Goal: Use online tool/utility

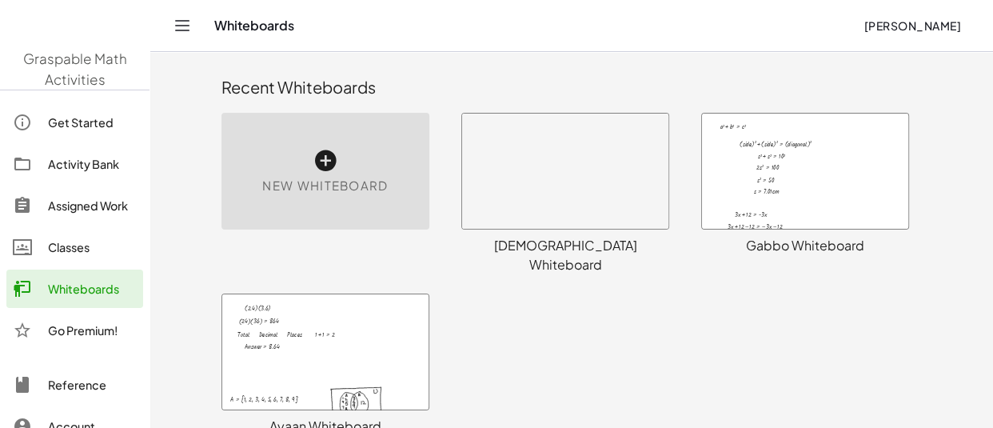
click at [797, 168] on div at bounding box center [805, 171] width 206 height 115
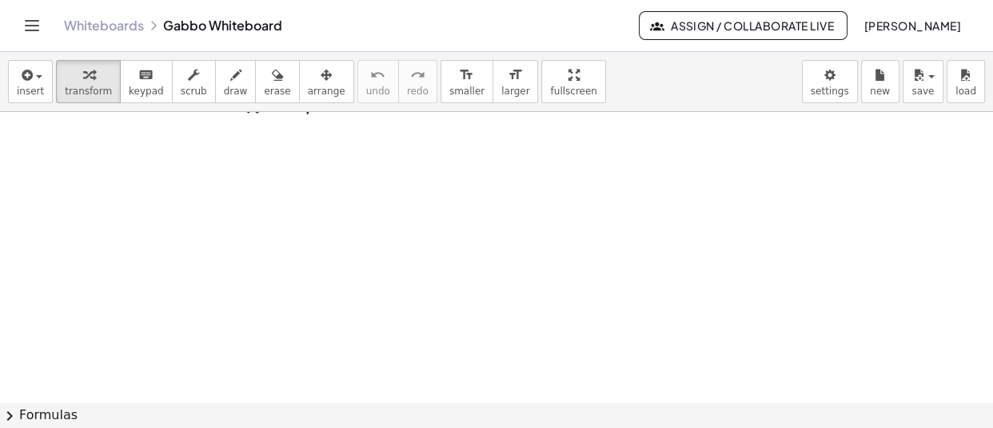
scroll to position [8464, 0]
click at [24, 75] on icon "button" at bounding box center [25, 75] width 14 height 19
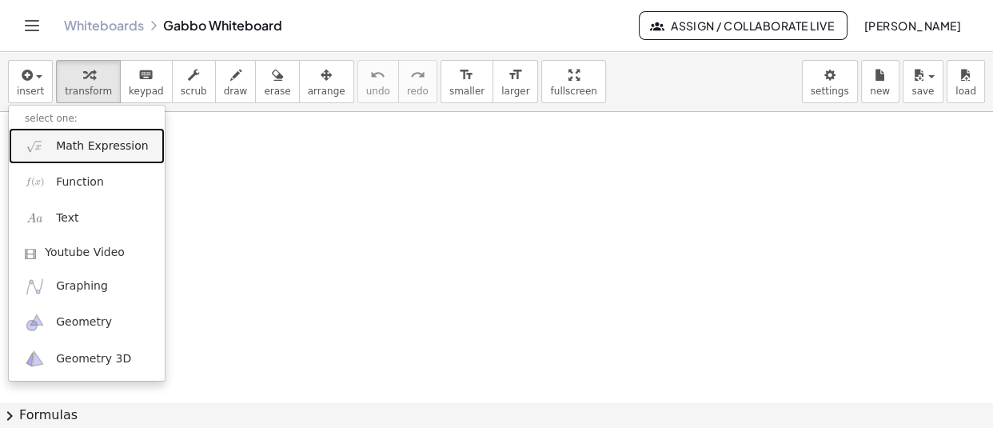
click at [84, 151] on span "Math Expression" at bounding box center [102, 146] width 92 height 16
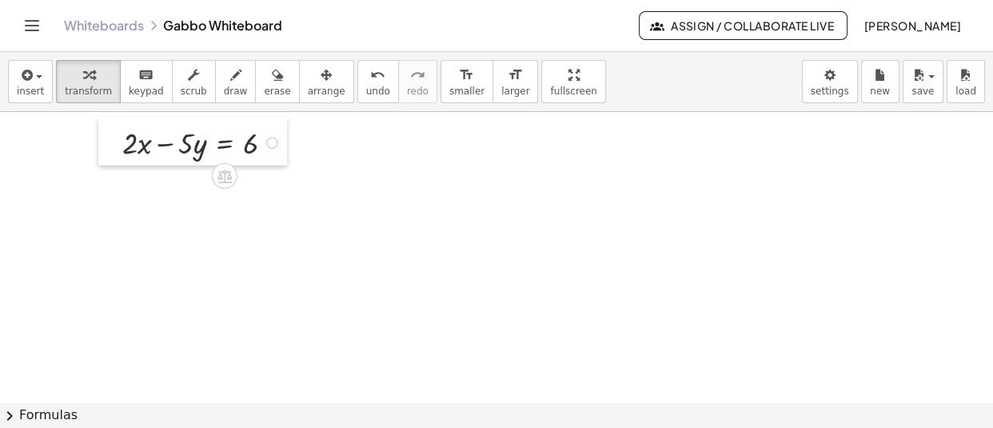
drag, startPoint x: 457, startPoint y: 172, endPoint x: 114, endPoint y: 148, distance: 343.1
click at [114, 148] on div at bounding box center [110, 142] width 24 height 49
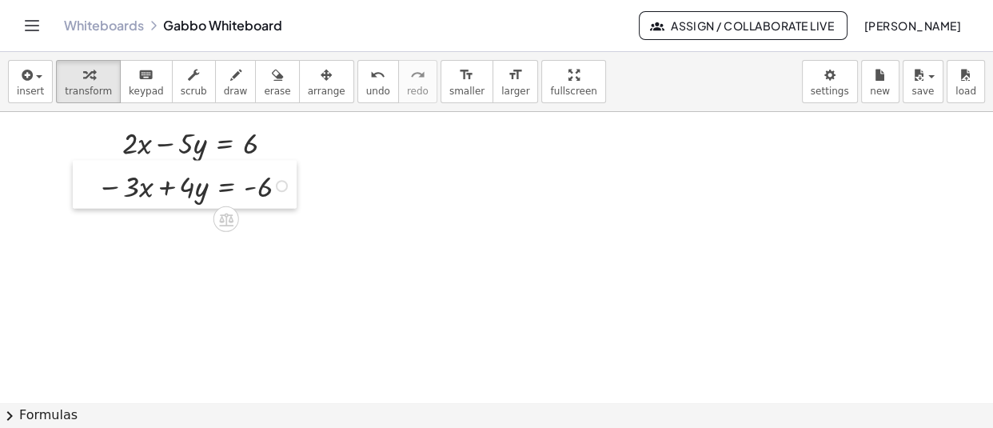
drag, startPoint x: 321, startPoint y: 243, endPoint x: 93, endPoint y: 194, distance: 233.2
click at [93, 194] on div at bounding box center [85, 185] width 24 height 49
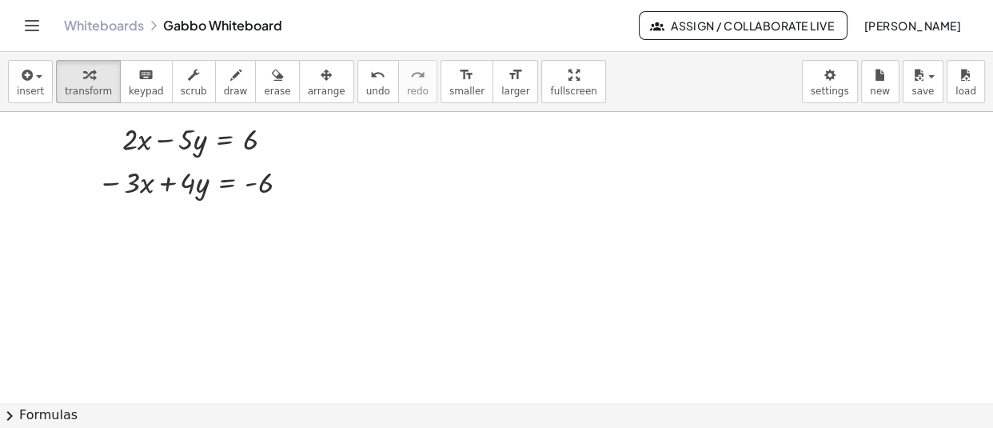
scroll to position [8474, 0]
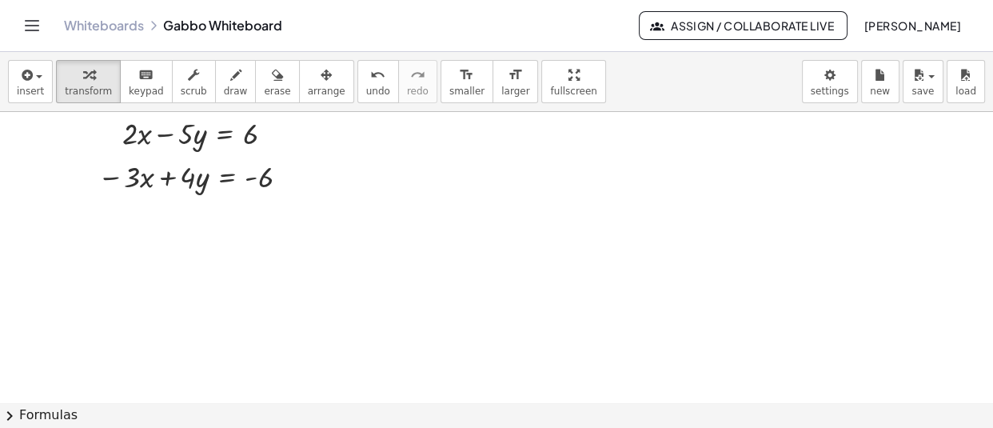
drag, startPoint x: 477, startPoint y: 335, endPoint x: 543, endPoint y: 134, distance: 211.4
click at [543, 134] on div at bounding box center [541, 141] width 24 height 49
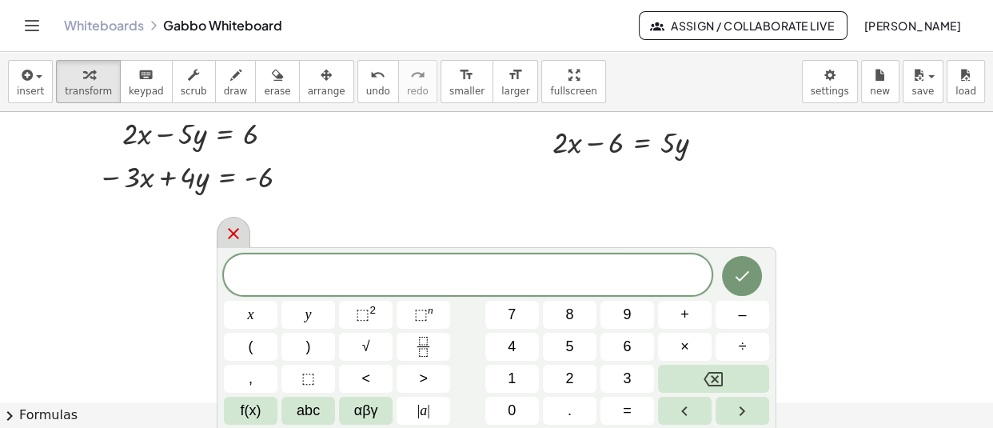
click at [235, 230] on icon at bounding box center [233, 233] width 19 height 19
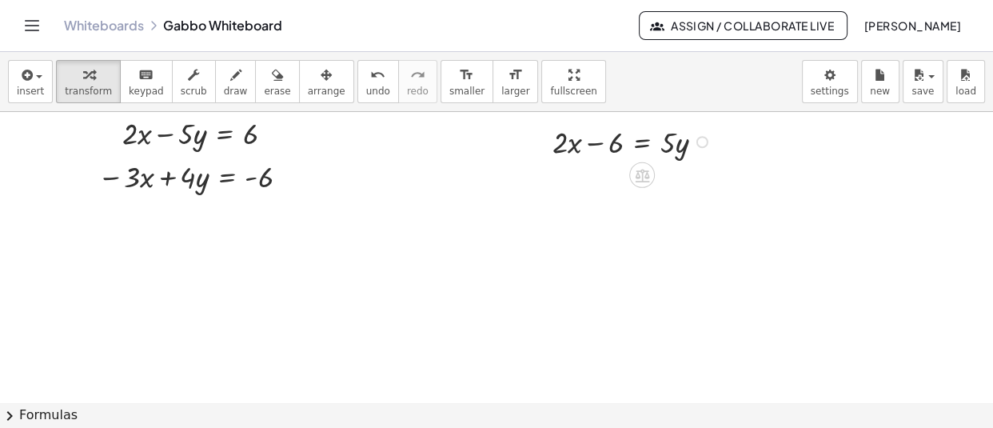
drag, startPoint x: 565, startPoint y: 313, endPoint x: 535, endPoint y: 187, distance: 129.2
click at [535, 187] on div at bounding box center [537, 185] width 24 height 49
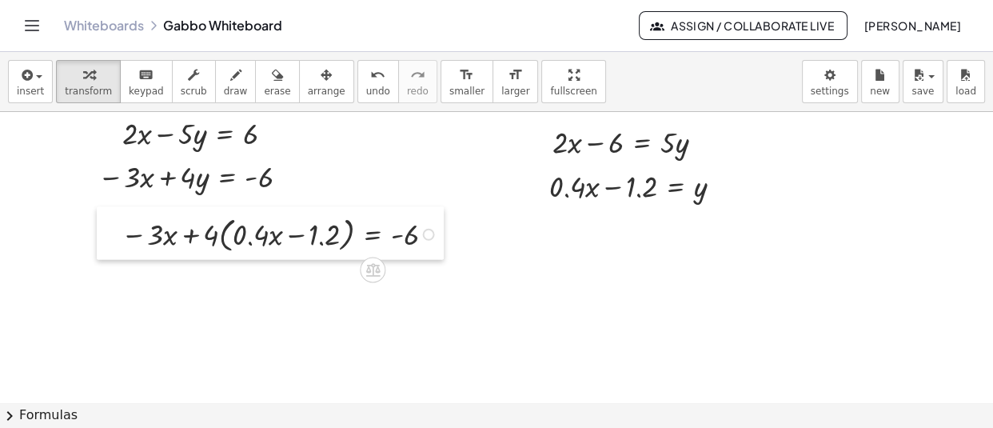
drag, startPoint x: 329, startPoint y: 390, endPoint x: 110, endPoint y: 237, distance: 267.6
click at [110, 237] on div at bounding box center [109, 233] width 24 height 53
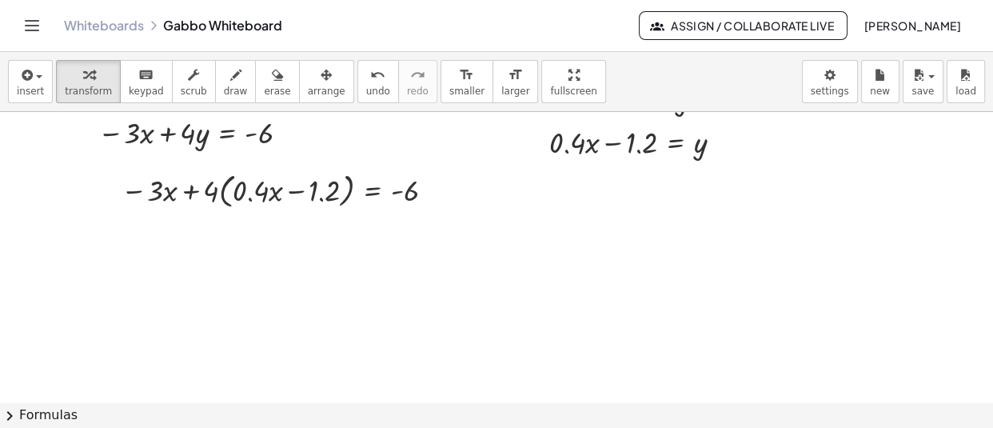
scroll to position [8529, 0]
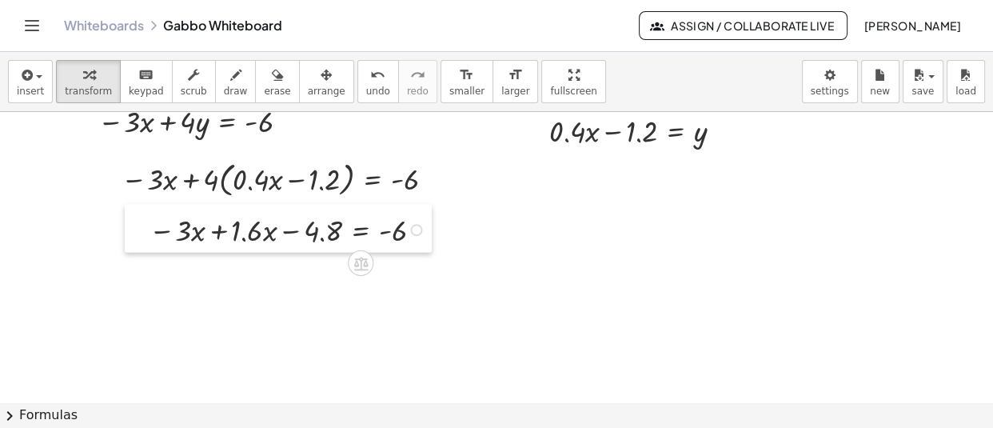
drag, startPoint x: 341, startPoint y: 351, endPoint x: 142, endPoint y: 240, distance: 227.4
click at [142, 240] on div at bounding box center [137, 229] width 24 height 49
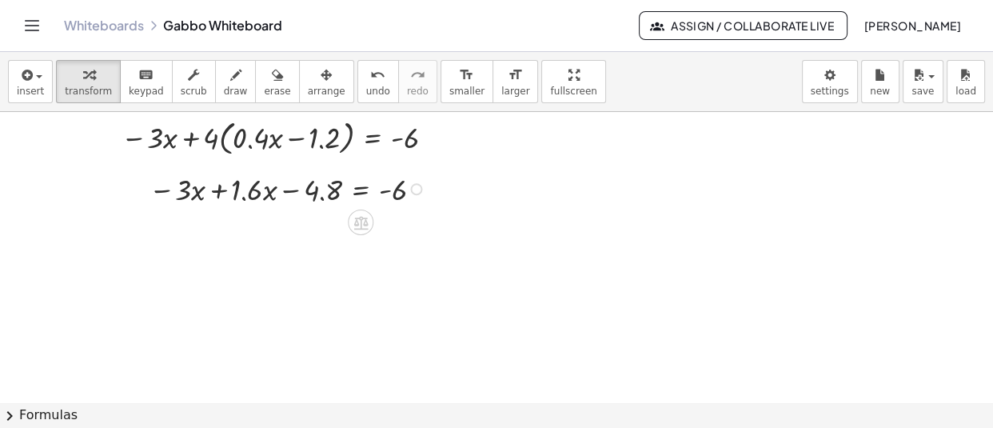
scroll to position [8571, 0]
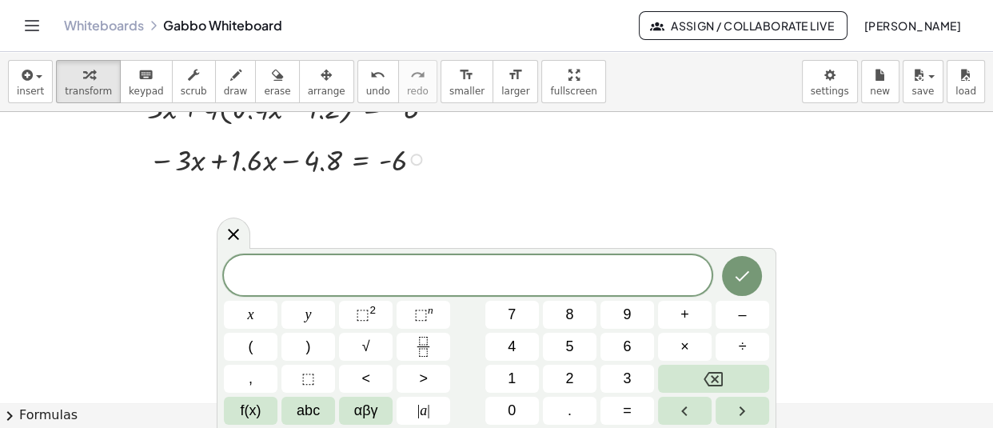
scroll to position [8605, 0]
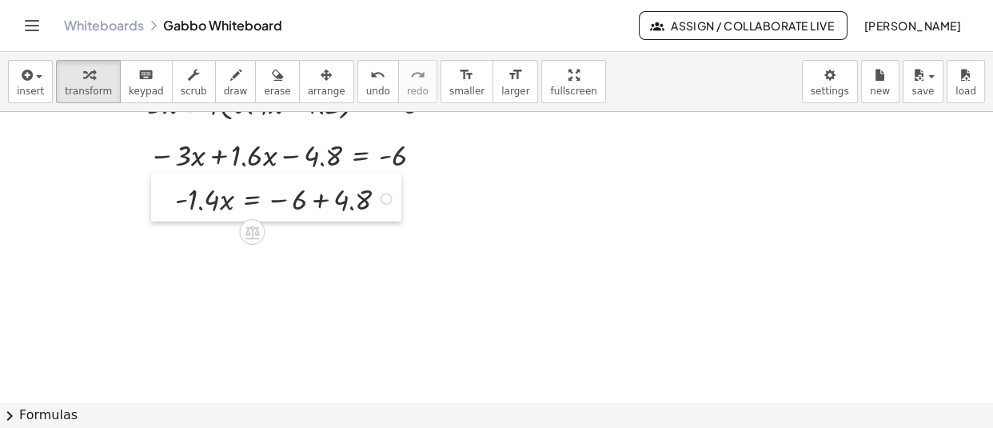
drag, startPoint x: 359, startPoint y: 293, endPoint x: 166, endPoint y: 199, distance: 214.6
click at [166, 199] on div at bounding box center [163, 198] width 24 height 49
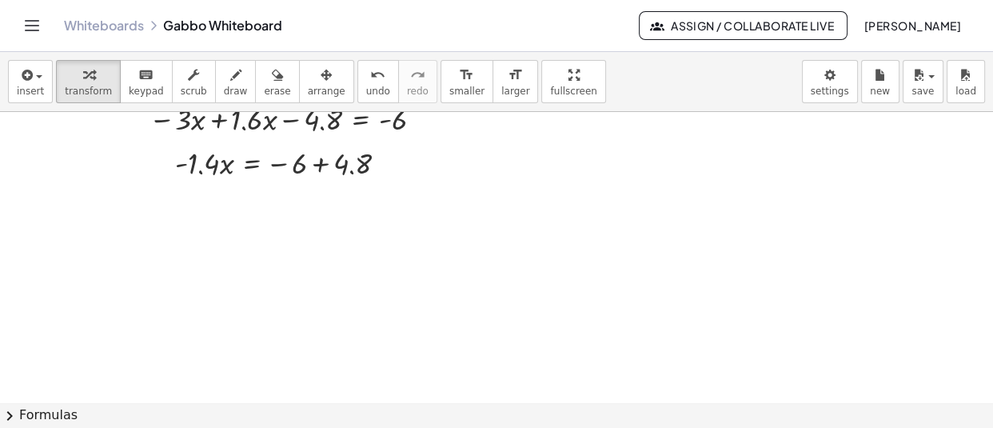
scroll to position [8642, 0]
drag, startPoint x: 289, startPoint y: 290, endPoint x: 191, endPoint y: 196, distance: 135.7
click at [191, 196] on div at bounding box center [191, 204] width 24 height 49
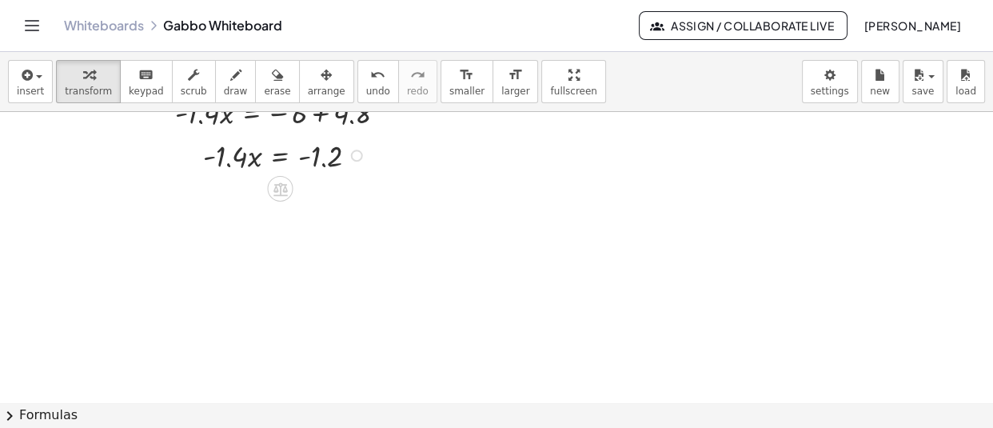
scroll to position [8693, 0]
click at [480, 334] on div at bounding box center [486, 335] width 12 height 12
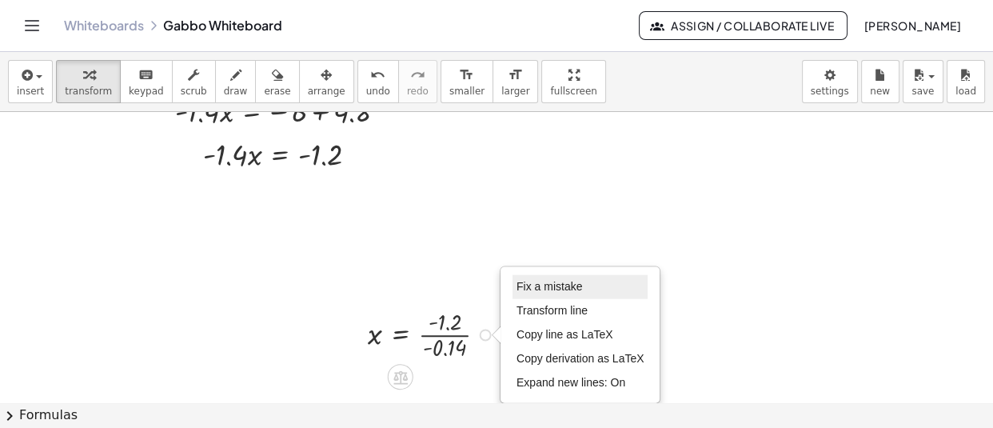
click at [549, 275] on li "Fix a mistake" at bounding box center [581, 287] width 136 height 24
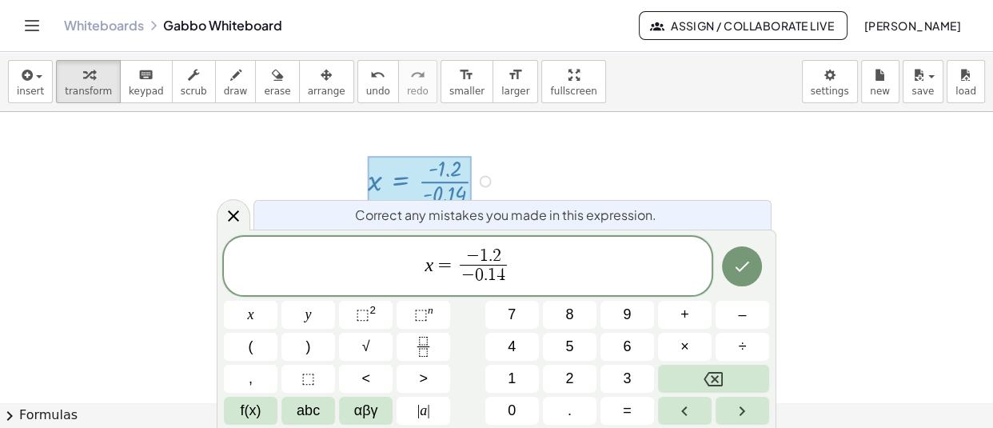
scroll to position [8852, 0]
click at [491, 282] on span "1" at bounding box center [492, 275] width 9 height 18
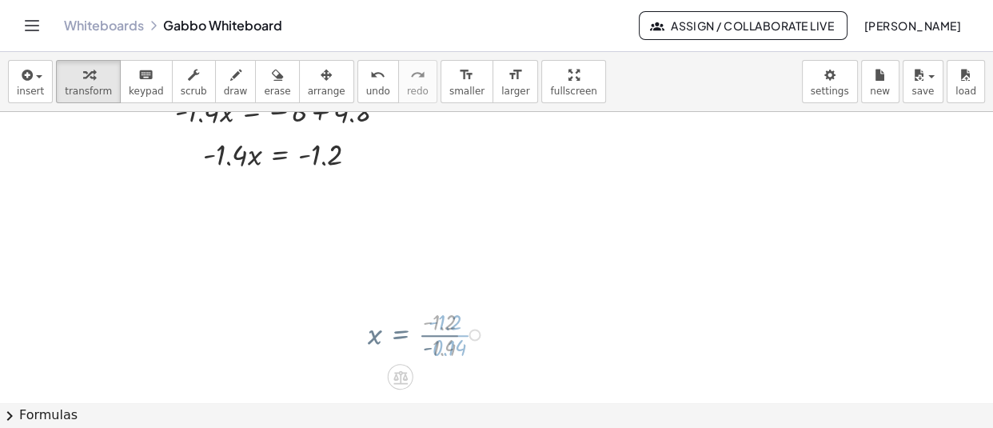
scroll to position [8693, 0]
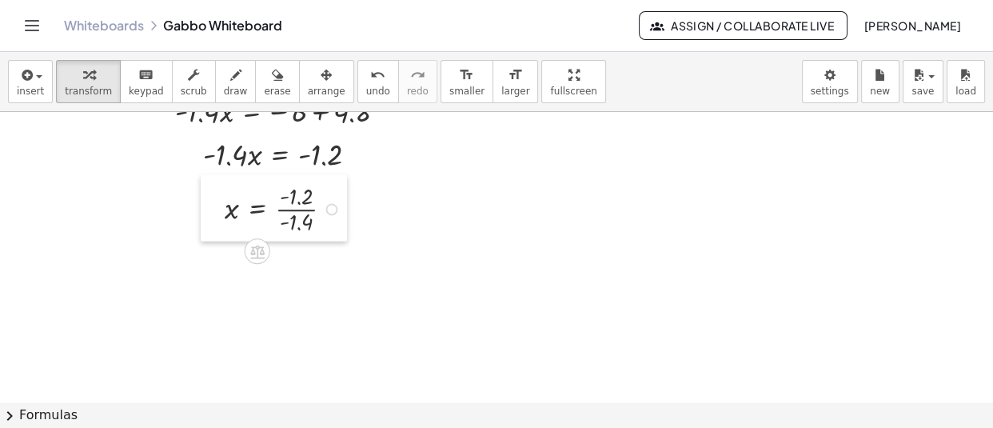
drag, startPoint x: 351, startPoint y: 332, endPoint x: 208, endPoint y: 206, distance: 190.9
click at [208, 206] on div at bounding box center [213, 208] width 24 height 66
drag, startPoint x: 474, startPoint y: 345, endPoint x: 211, endPoint y: 265, distance: 275.0
click at [211, 265] on div at bounding box center [207, 258] width 24 height 47
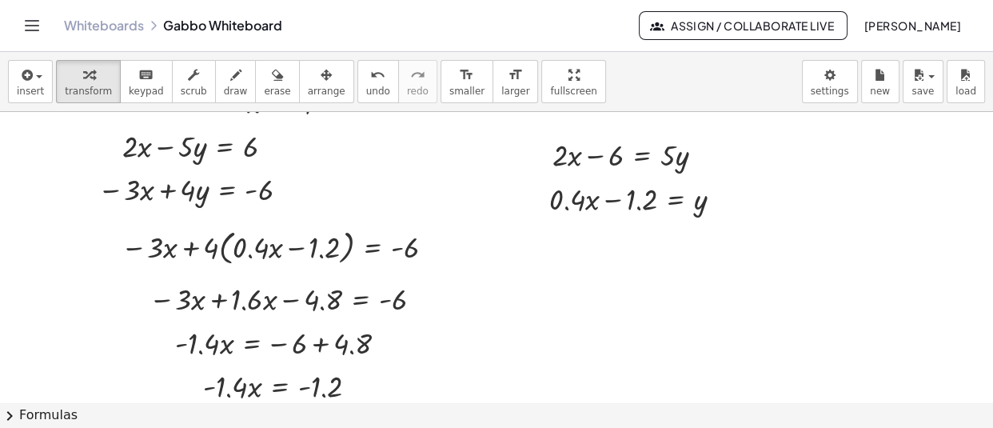
scroll to position [8460, 0]
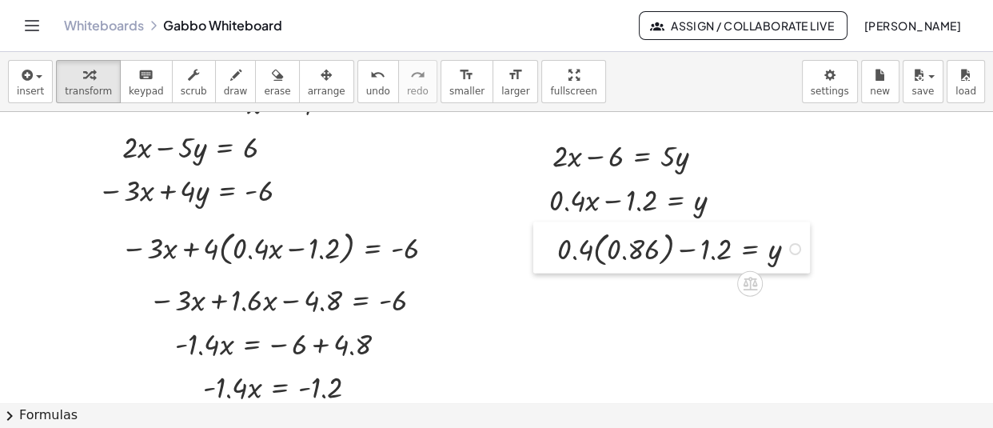
drag, startPoint x: 587, startPoint y: 321, endPoint x: 544, endPoint y: 262, distance: 73.9
click at [544, 262] on div at bounding box center [545, 247] width 24 height 51
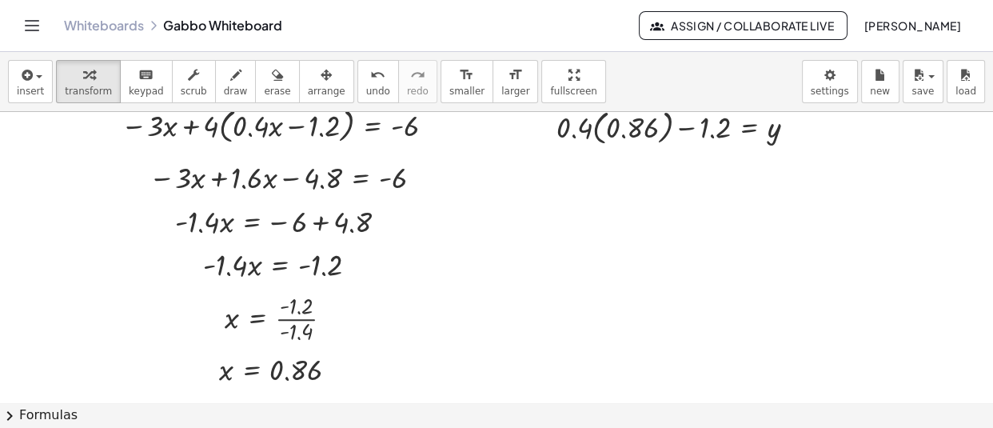
scroll to position [8583, 0]
drag, startPoint x: 667, startPoint y: 379, endPoint x: 598, endPoint y: 186, distance: 204.6
click at [598, 186] on div at bounding box center [606, 172] width 24 height 47
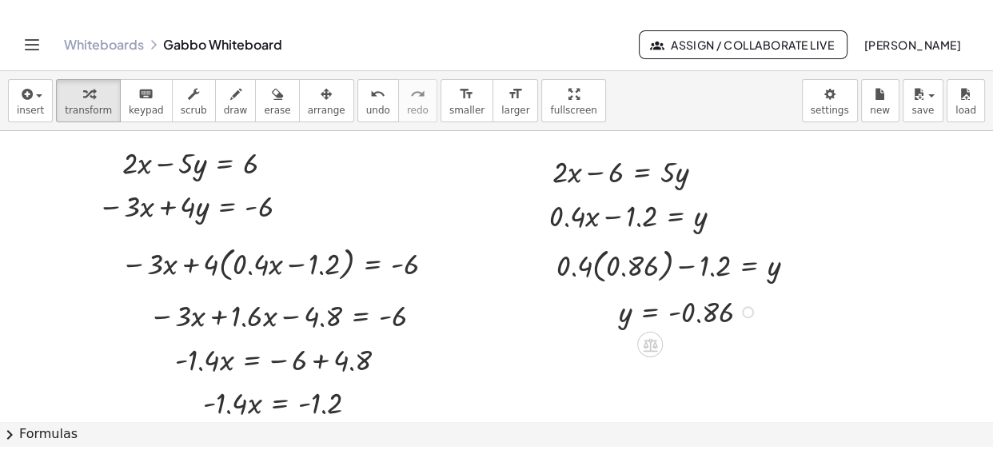
scroll to position [8462, 0]
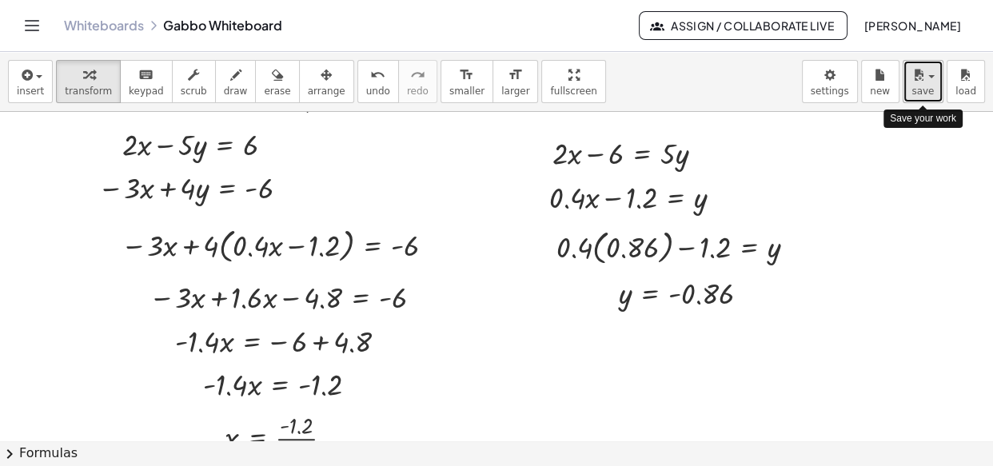
click at [928, 77] on span "button" at bounding box center [931, 76] width 6 height 3
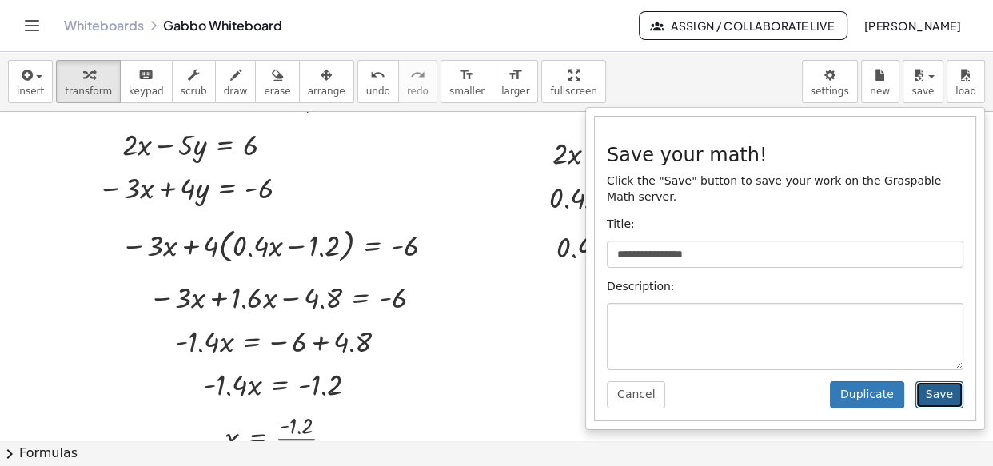
click at [944, 381] on button "Save" at bounding box center [940, 394] width 48 height 27
